Goal: Task Accomplishment & Management: Use online tool/utility

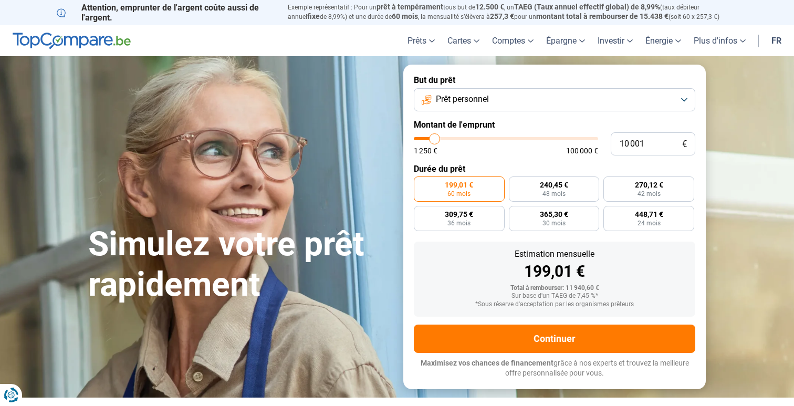
type input "11 000"
type input "11000"
type input "11 750"
type input "11750"
type input "12 750"
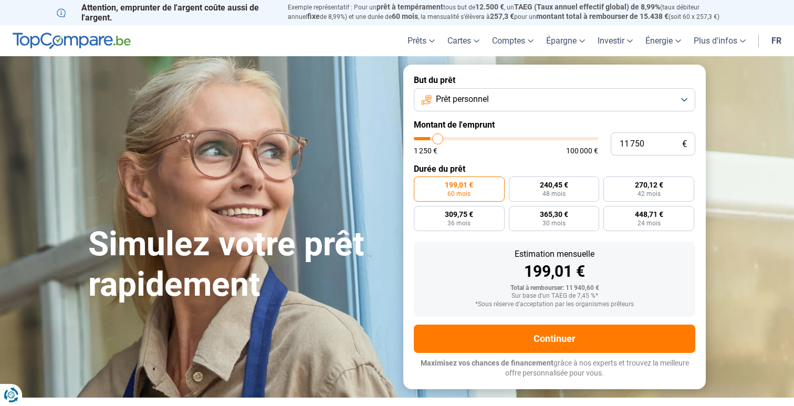
type input "12750"
type input "15 250"
type input "15250"
type input "19 000"
type input "19000"
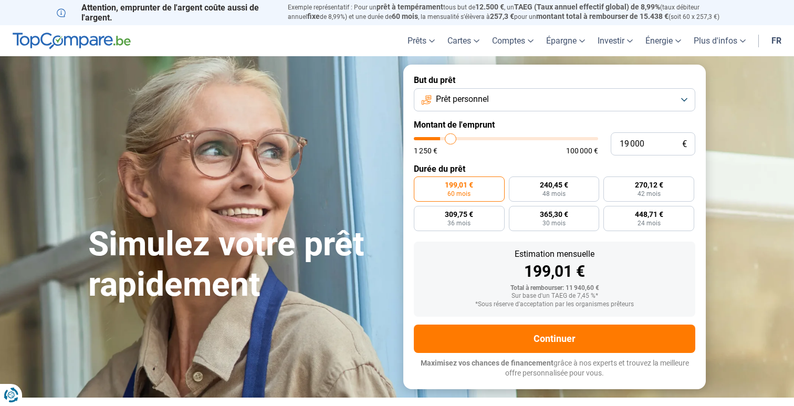
type input "29 000"
type input "29000"
type input "35 250"
type input "35250"
type input "45 250"
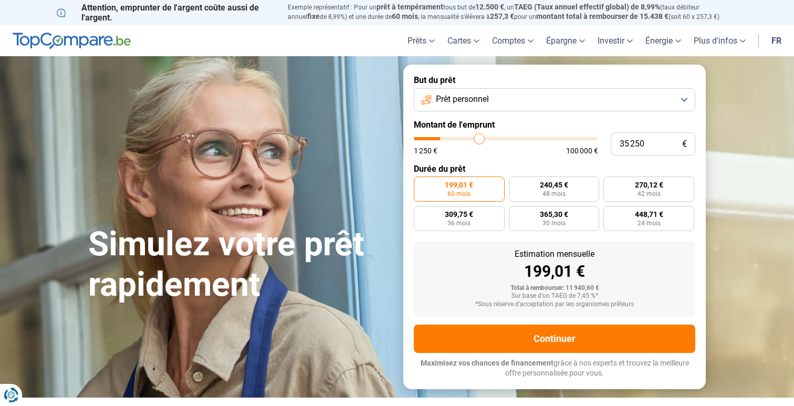
type input "45250"
type input "51 250"
type input "51250"
type input "57 250"
type input "57250"
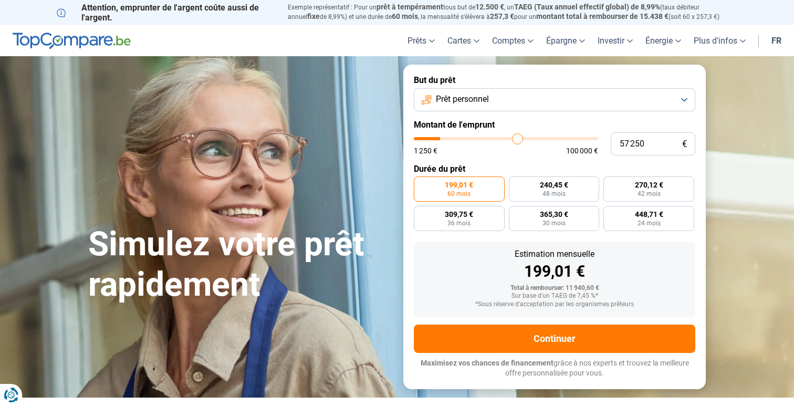
type input "62 250"
type input "62250"
type input "65 750"
type input "65750"
type input "69 000"
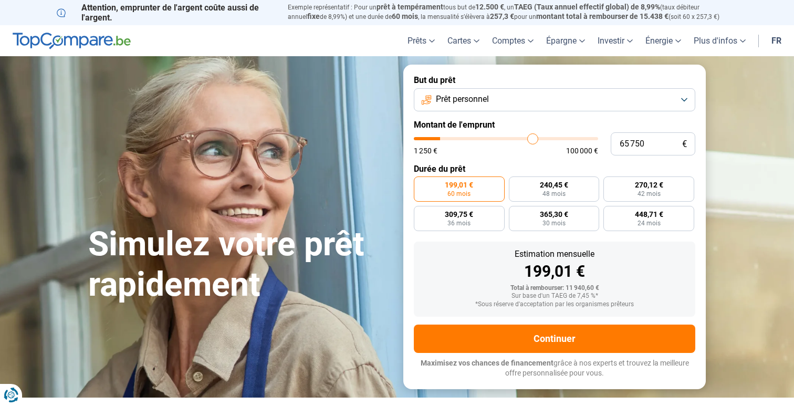
type input "69000"
type input "71 750"
type input "71750"
type input "73 750"
type input "73750"
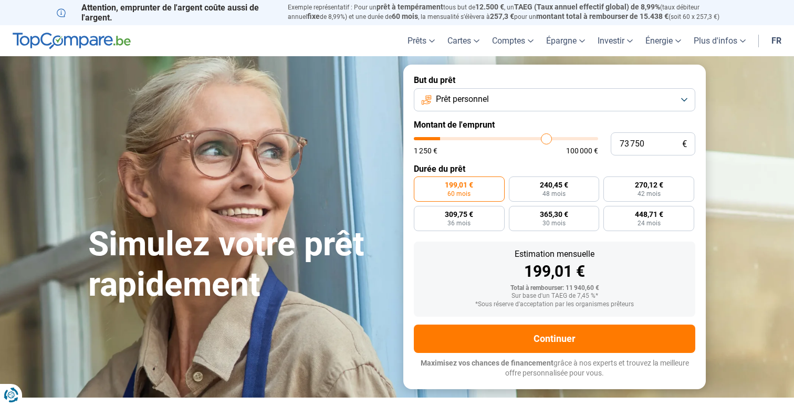
type input "78 250"
type input "78250"
type input "79 250"
type input "79250"
type input "80 500"
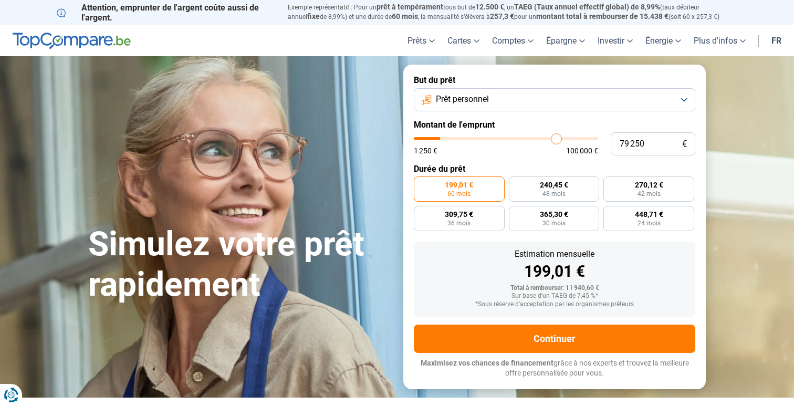
type input "80500"
type input "81 500"
type input "81500"
type input "82 500"
type input "82500"
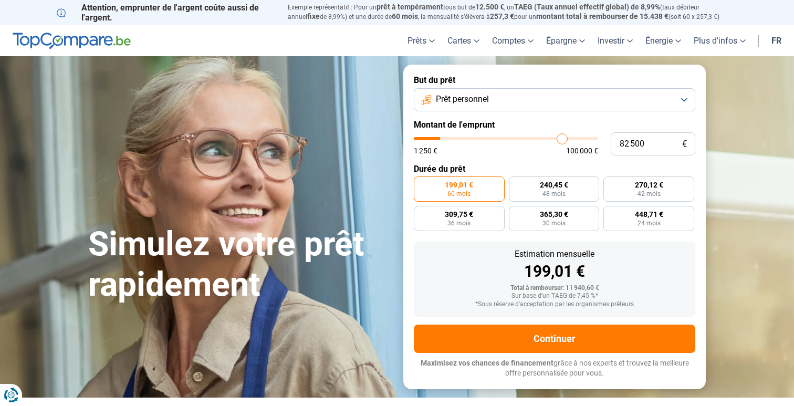
type input "82 750"
type input "82750"
type input "83 250"
type input "83250"
type input "84 000"
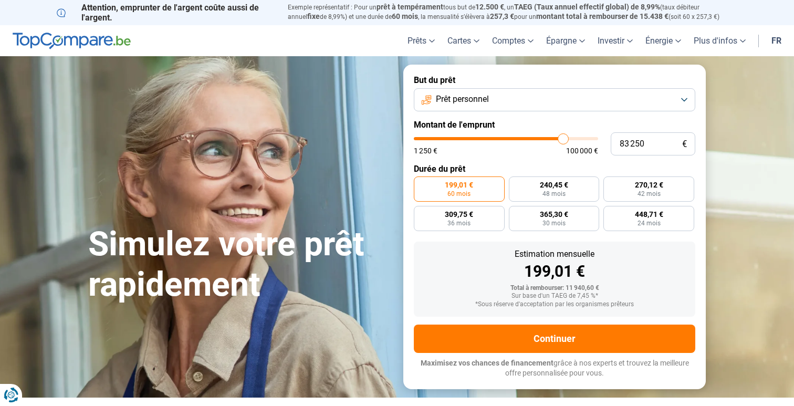
type input "84000"
type input "85 250"
type input "85250"
type input "89 250"
type input "89250"
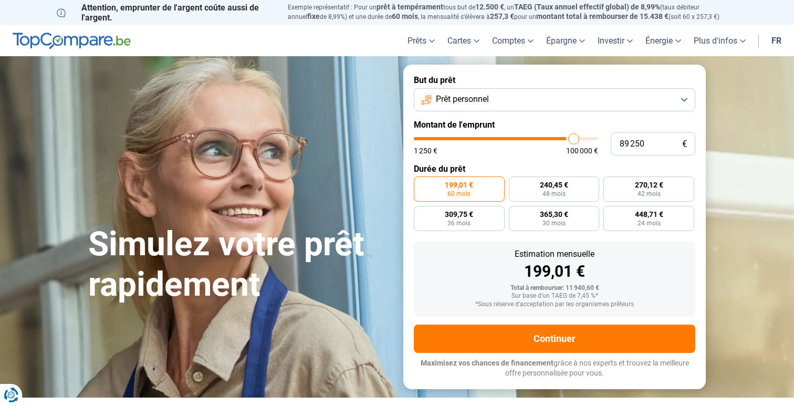
type input "95 500"
type input "95500"
type input "100 000"
drag, startPoint x: 435, startPoint y: 140, endPoint x: 639, endPoint y: 138, distance: 203.2
type input "100000"
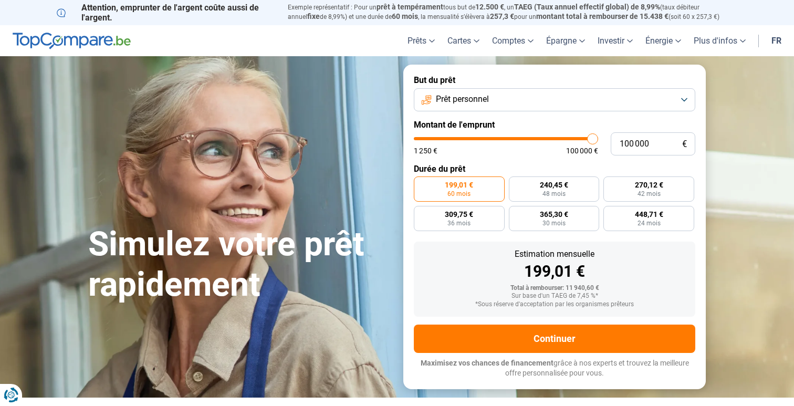
click at [598, 138] on input "range" at bounding box center [506, 138] width 184 height 3
radio input "false"
